Goal: Check status: Check status

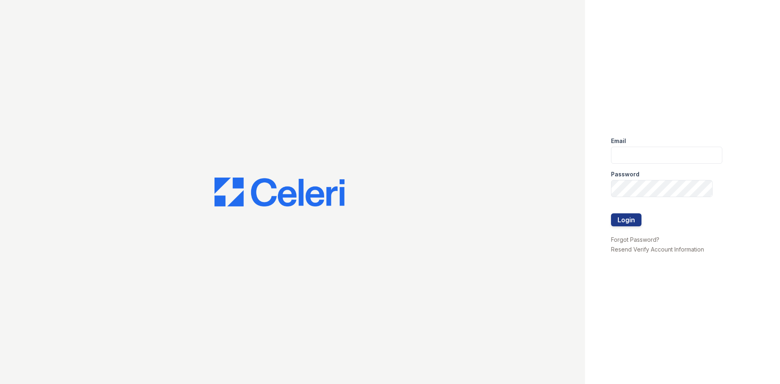
click at [658, 160] on input "email" at bounding box center [666, 155] width 111 height 17
type input "renewatthegreens@trinity-pm.com"
click at [611, 213] on button "Login" at bounding box center [626, 219] width 30 height 13
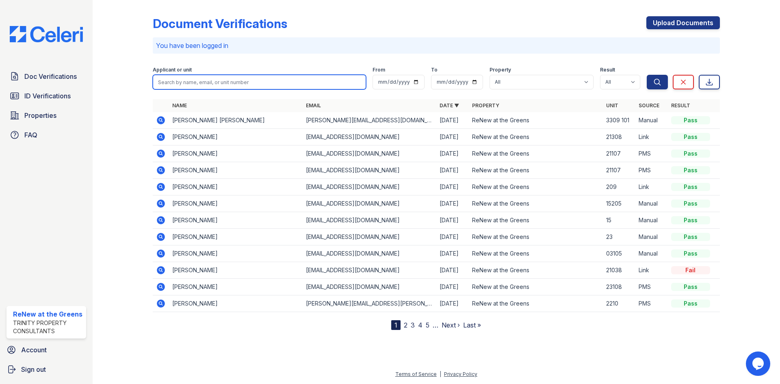
click at [180, 82] on input "search" at bounding box center [259, 82] width 213 height 15
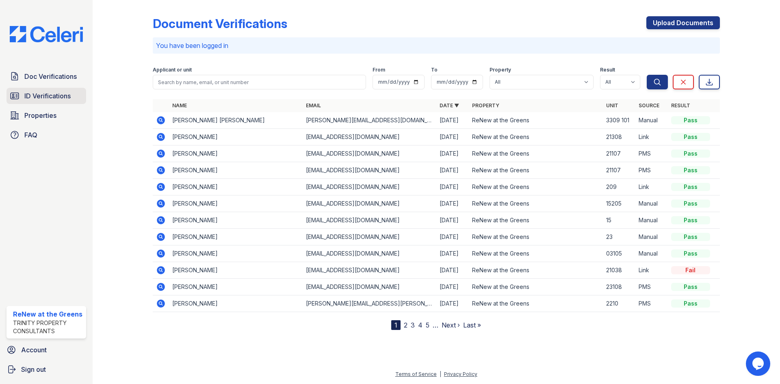
click at [41, 101] on span "ID Verifications" at bounding box center [47, 96] width 46 height 10
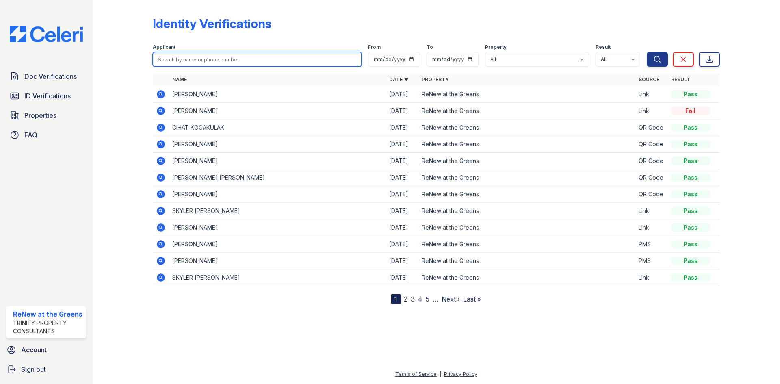
click at [224, 63] on input "search" at bounding box center [257, 59] width 209 height 15
type input "arely"
click at [647, 52] on button "Search" at bounding box center [657, 59] width 21 height 15
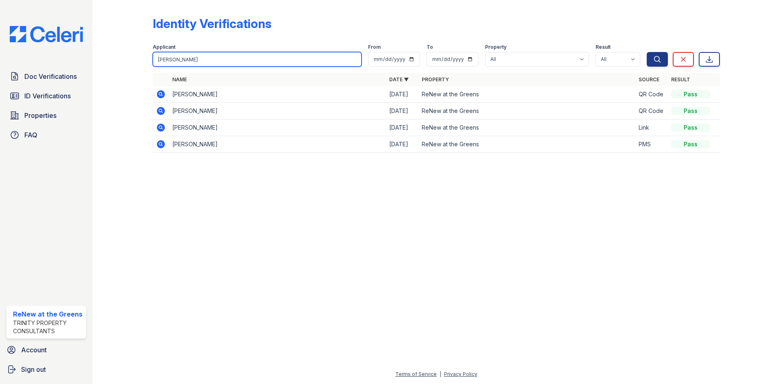
drag, startPoint x: 352, startPoint y: 65, endPoint x: 355, endPoint y: 60, distance: 5.1
click at [353, 65] on input "arely" at bounding box center [257, 59] width 209 height 15
click at [355, 60] on input "arely" at bounding box center [257, 59] width 209 height 15
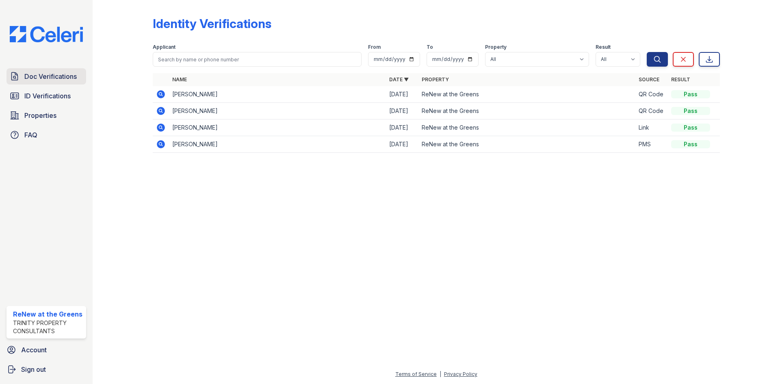
click at [54, 69] on link "Doc Verifications" at bounding box center [46, 76] width 80 height 16
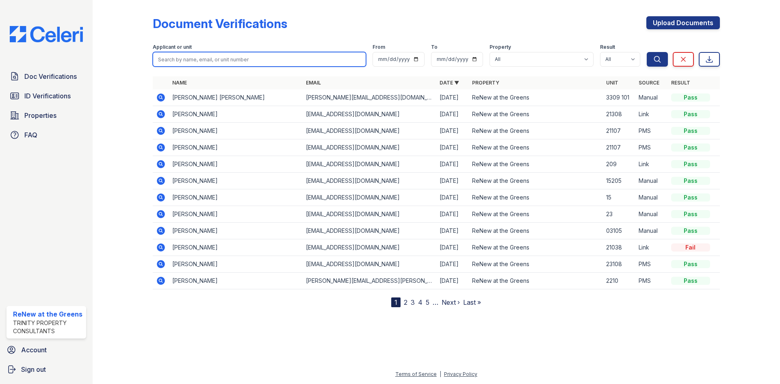
click at [222, 52] on input "search" at bounding box center [259, 59] width 213 height 15
type input "arely"
click at [647, 52] on button "Search" at bounding box center [657, 59] width 21 height 15
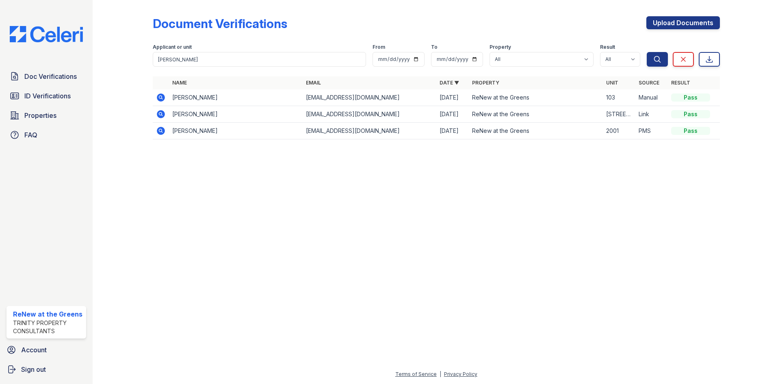
click at [160, 113] on icon at bounding box center [160, 114] width 2 height 2
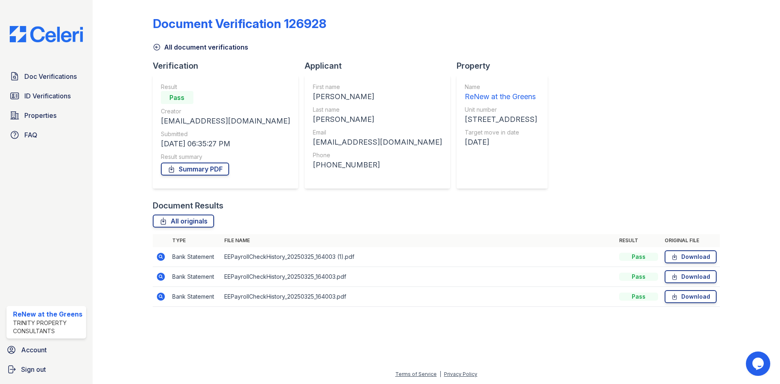
click at [177, 47] on link "All document verifications" at bounding box center [200, 47] width 95 height 10
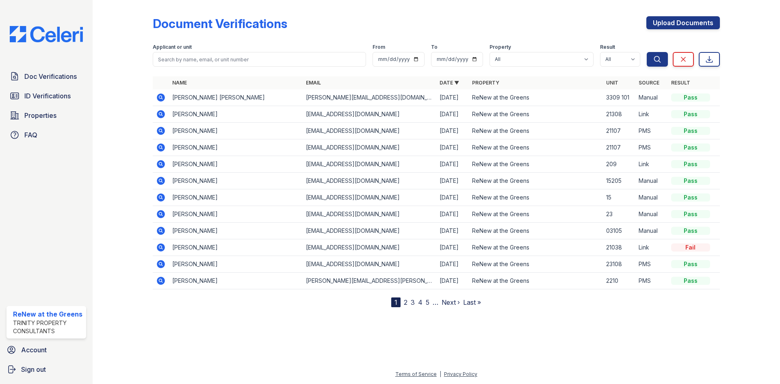
click at [276, 67] on form "Applicant or unit From To Property All ReNew at the Greens Result All Pass Caut…" at bounding box center [436, 53] width 567 height 32
click at [276, 61] on input "search" at bounding box center [259, 59] width 213 height 15
type input "[PERSON_NAME]"
click at [647, 52] on button "Search" at bounding box center [657, 59] width 21 height 15
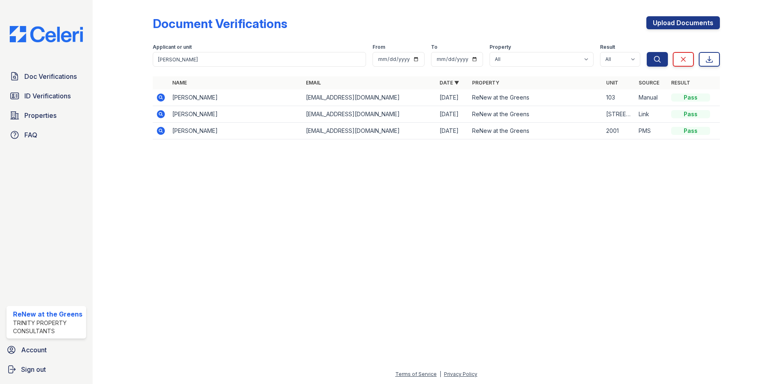
click at [160, 100] on icon at bounding box center [161, 97] width 8 height 8
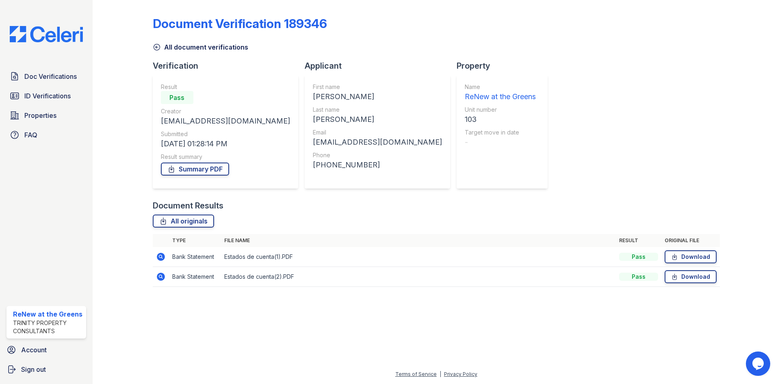
click at [158, 43] on icon at bounding box center [157, 47] width 8 height 8
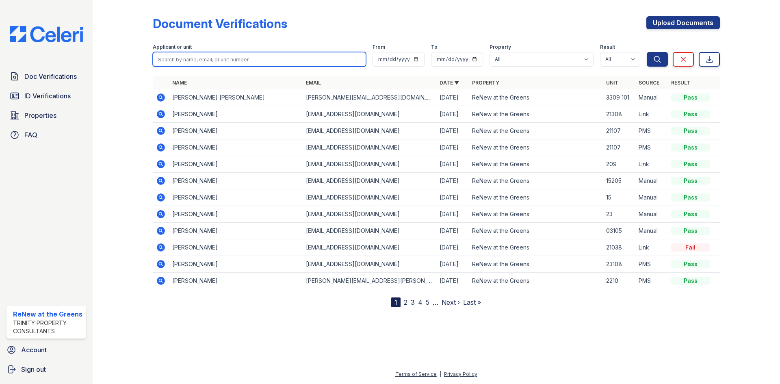
click at [181, 61] on input "search" at bounding box center [259, 59] width 213 height 15
type input "arely"
click at [647, 52] on button "Search" at bounding box center [657, 59] width 21 height 15
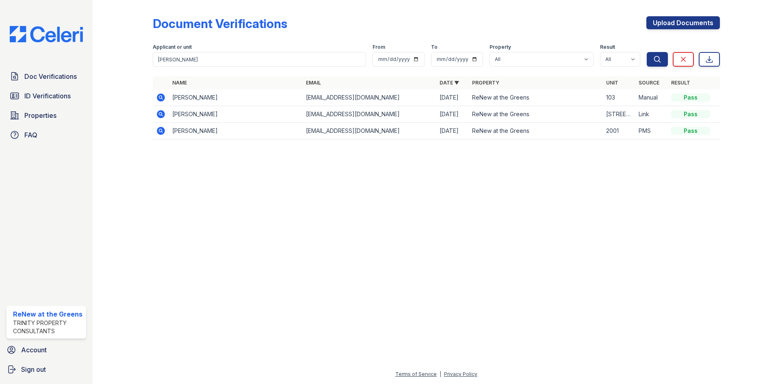
click at [166, 132] on td at bounding box center [161, 131] width 16 height 17
click at [163, 132] on icon at bounding box center [161, 131] width 8 height 8
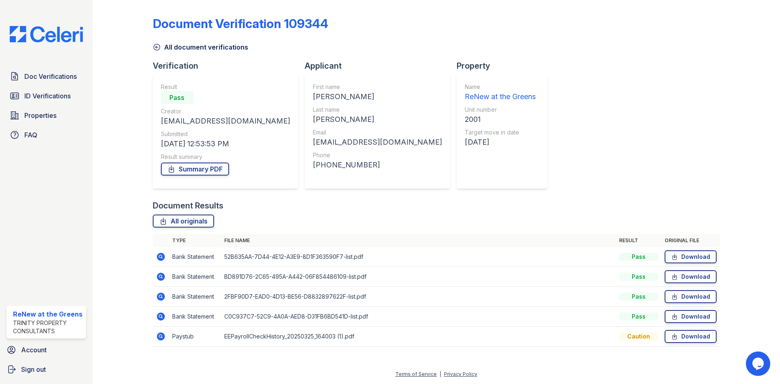
click at [162, 335] on icon at bounding box center [161, 336] width 8 height 8
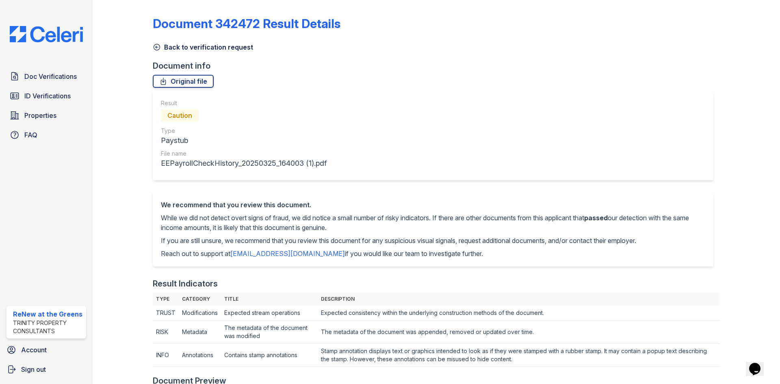
click at [186, 45] on link "Back to verification request" at bounding box center [203, 47] width 100 height 10
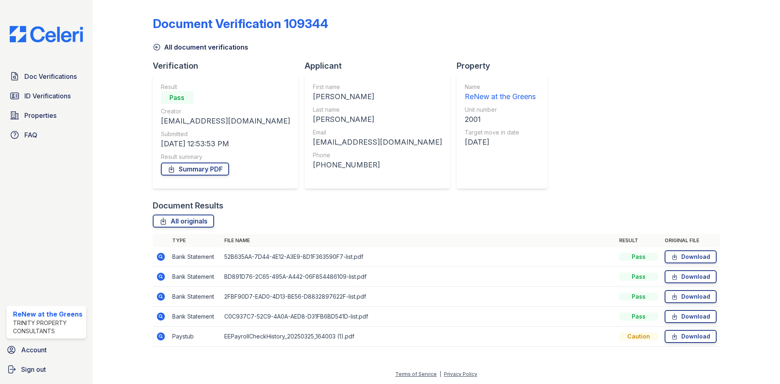
click at [165, 45] on link "All document verifications" at bounding box center [200, 47] width 95 height 10
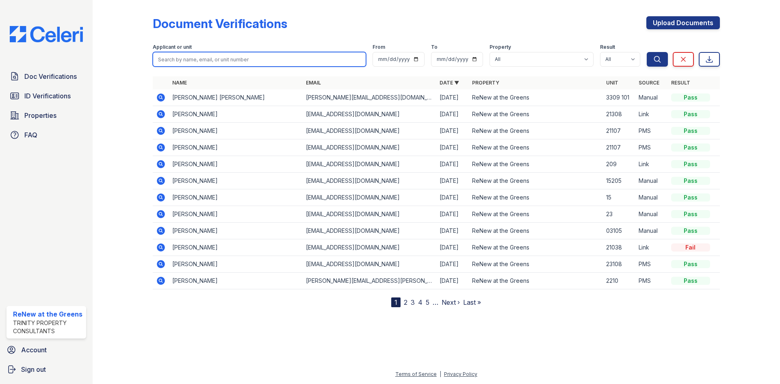
click at [172, 58] on input "search" at bounding box center [259, 59] width 213 height 15
type input "[PERSON_NAME]"
click at [647, 52] on button "Search" at bounding box center [657, 59] width 21 height 15
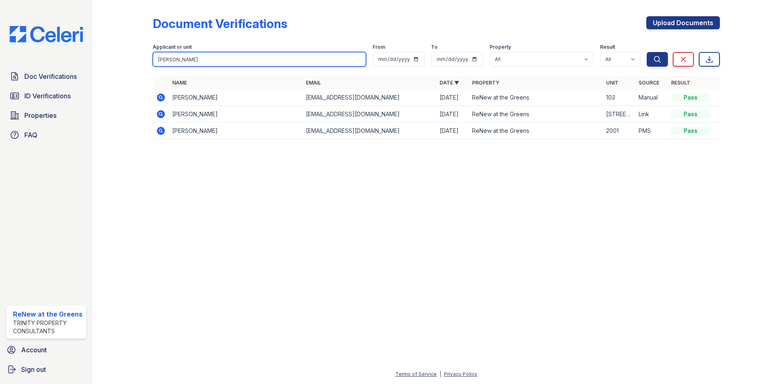
click at [172, 58] on input "[PERSON_NAME]" at bounding box center [259, 59] width 213 height 15
type input "[PERSON_NAME]"
click at [647, 52] on button "Search" at bounding box center [657, 59] width 21 height 15
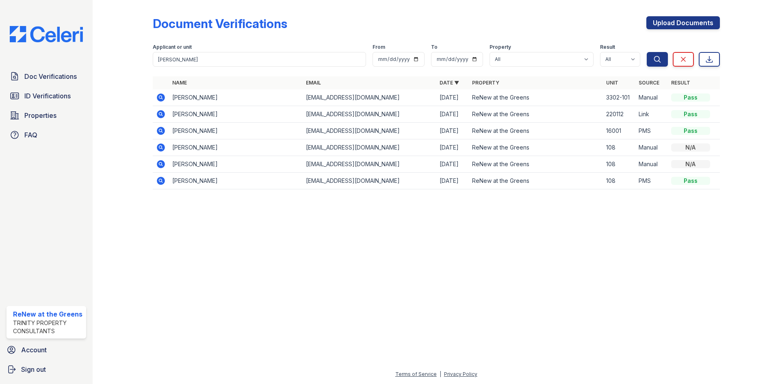
click at [165, 179] on icon at bounding box center [161, 181] width 10 height 10
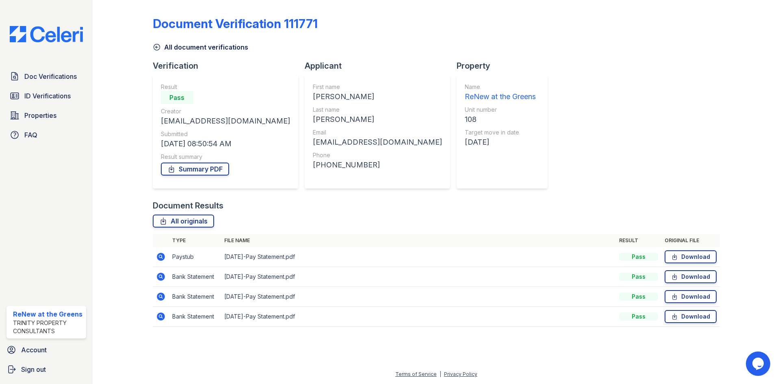
click at [192, 51] on link "All document verifications" at bounding box center [200, 47] width 95 height 10
